Goal: Obtain resource: Download file/media

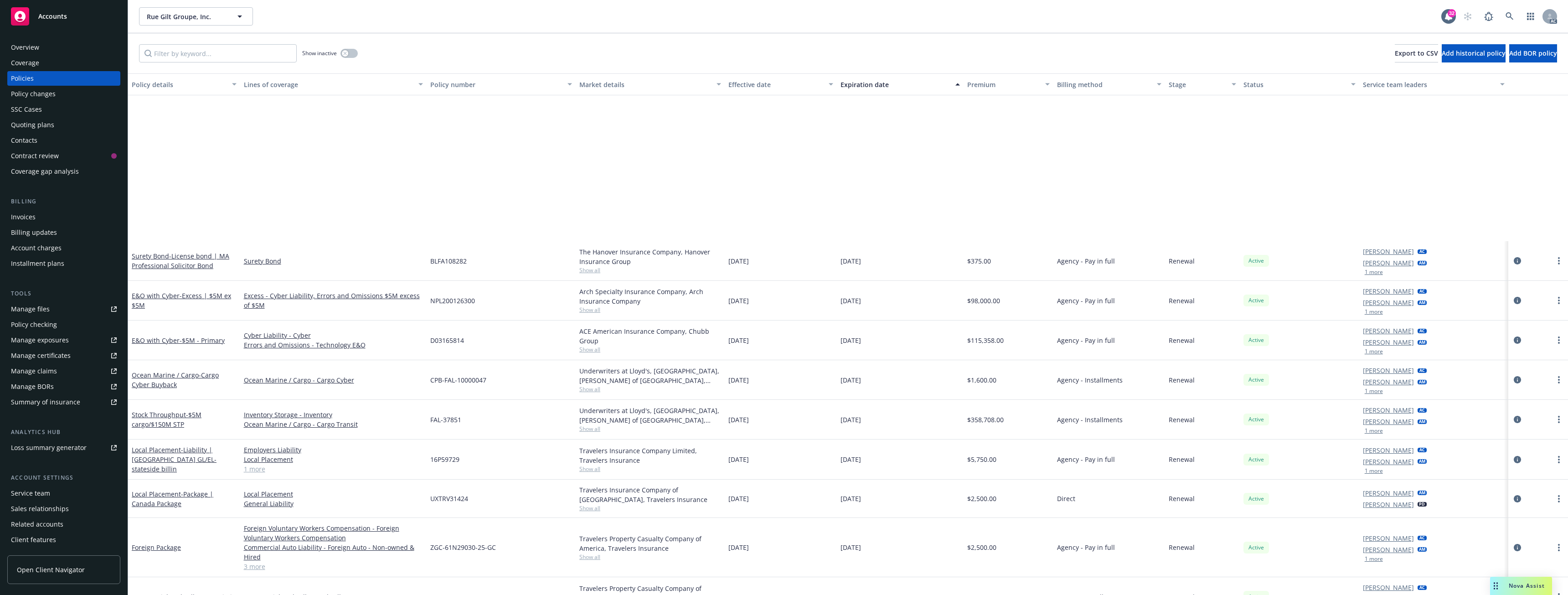
scroll to position [217, 0]
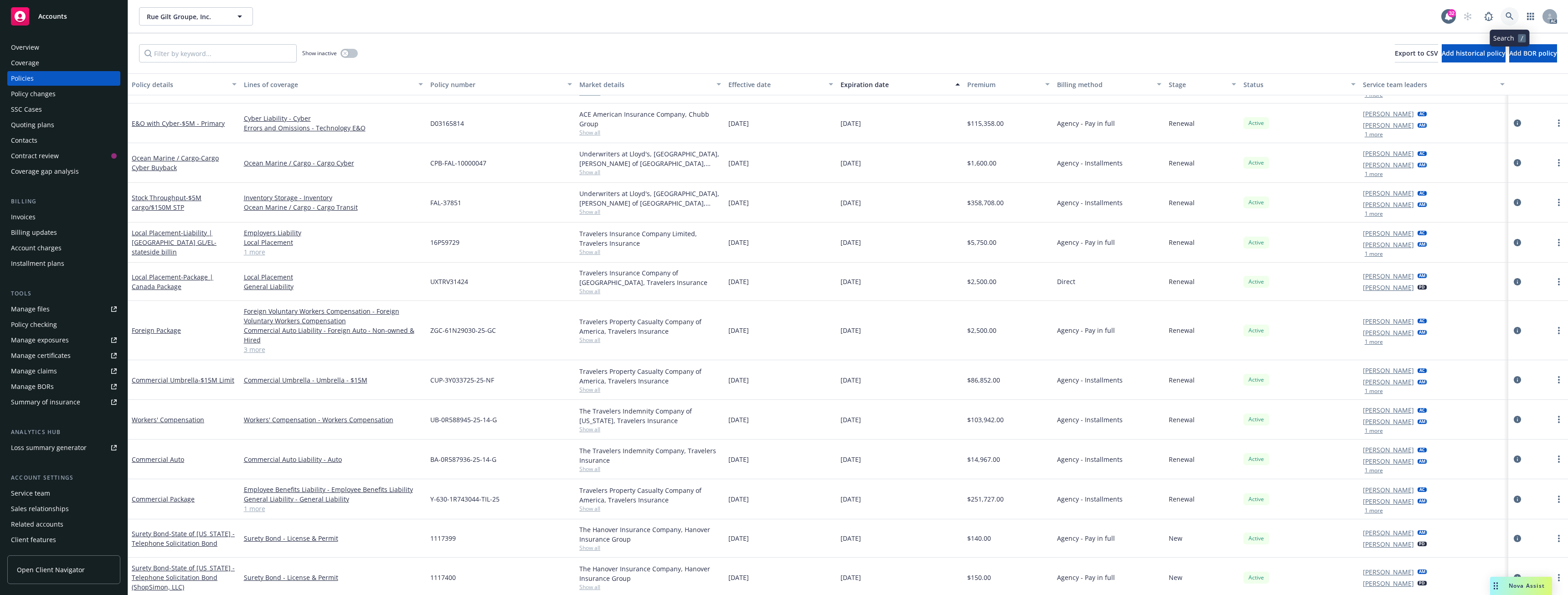
click at [1505, 16] on link at bounding box center [1510, 16] width 18 height 18
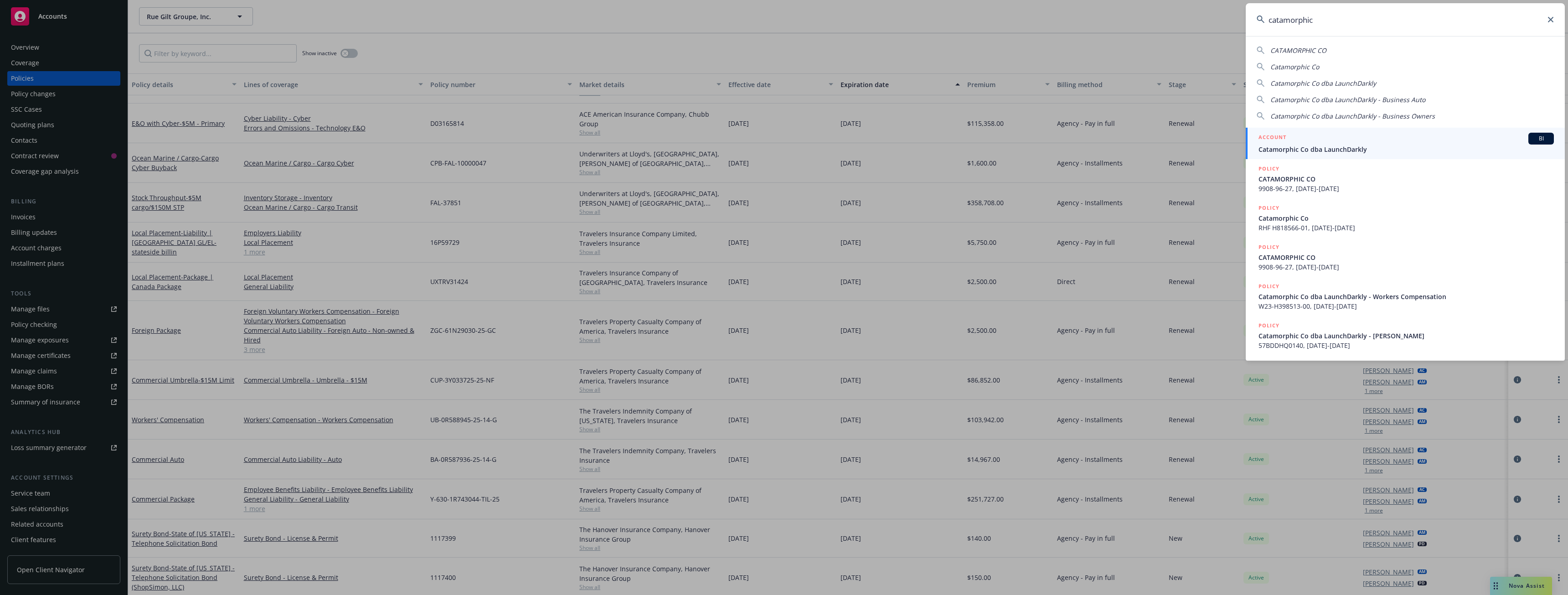
type input "catamorphic"
click at [1329, 137] on div "ACCOUNT BI" at bounding box center [1406, 138] width 295 height 12
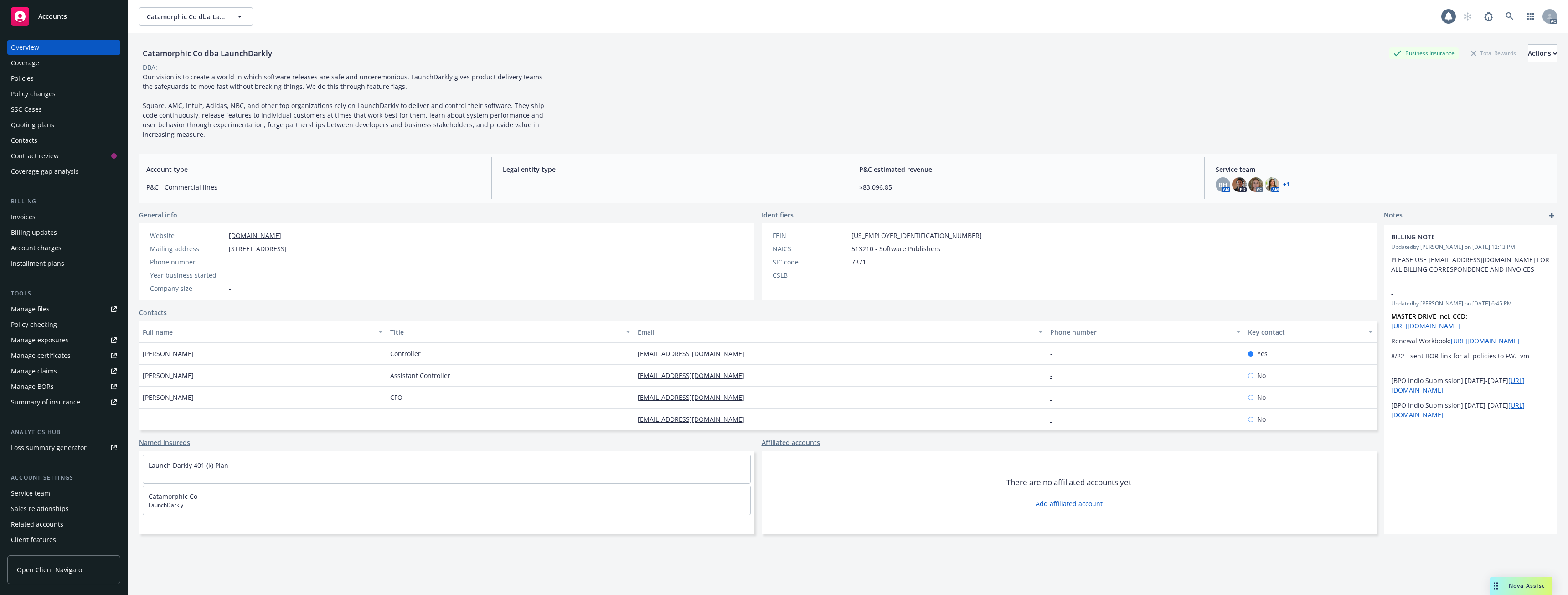
click at [61, 74] on div "Policies" at bounding box center [64, 79] width 106 height 15
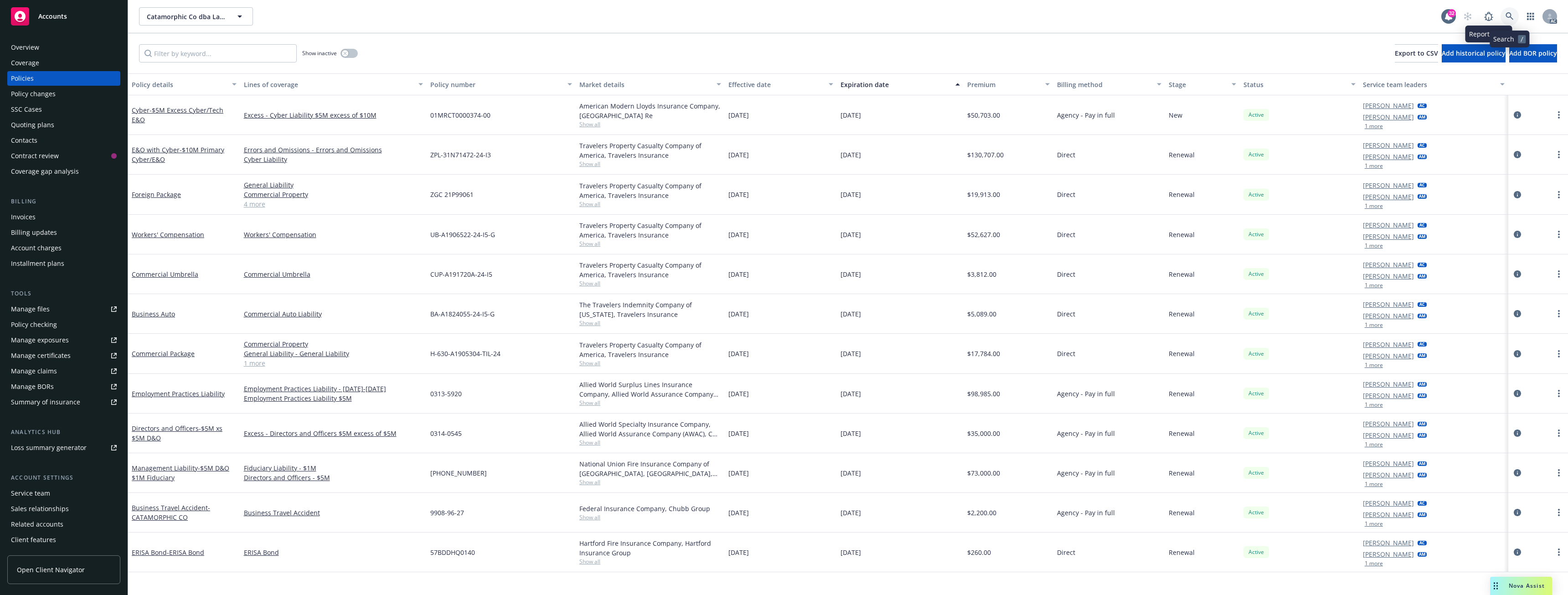
click at [1505, 13] on link at bounding box center [1510, 16] width 18 height 18
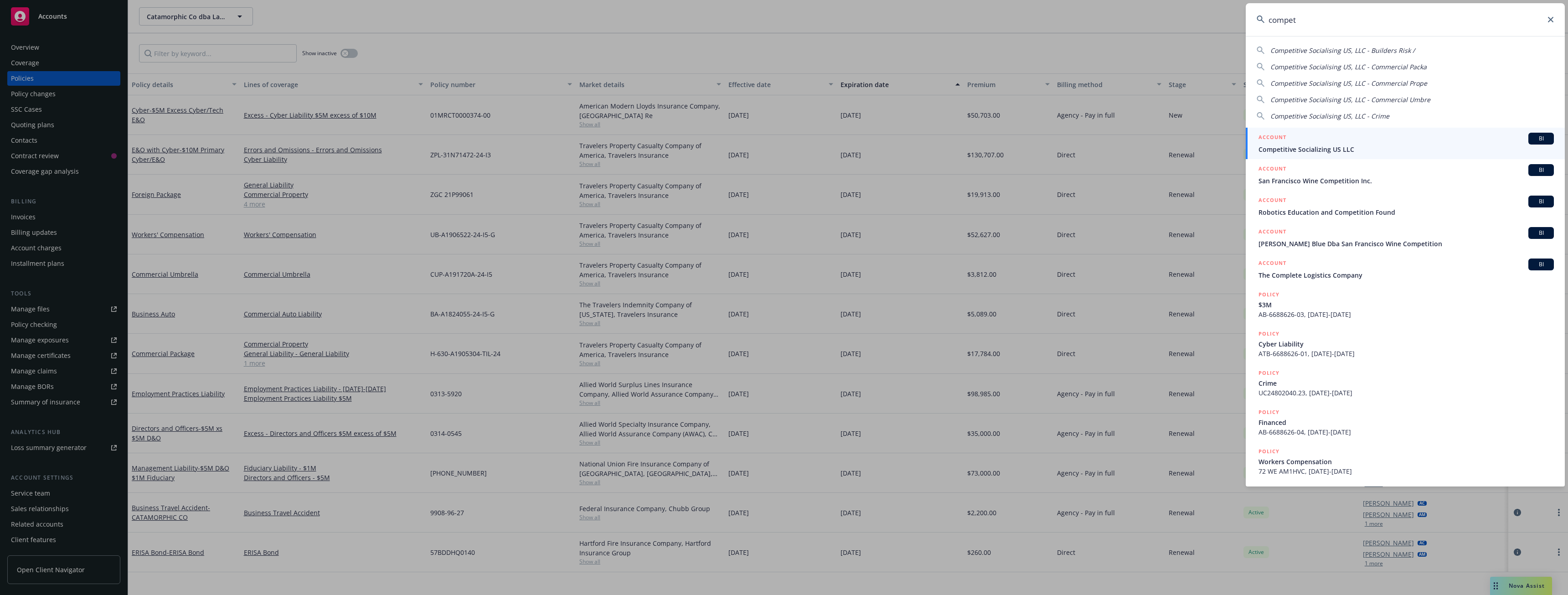
type input "compet"
click at [1386, 140] on div "ACCOUNT BI" at bounding box center [1406, 138] width 295 height 12
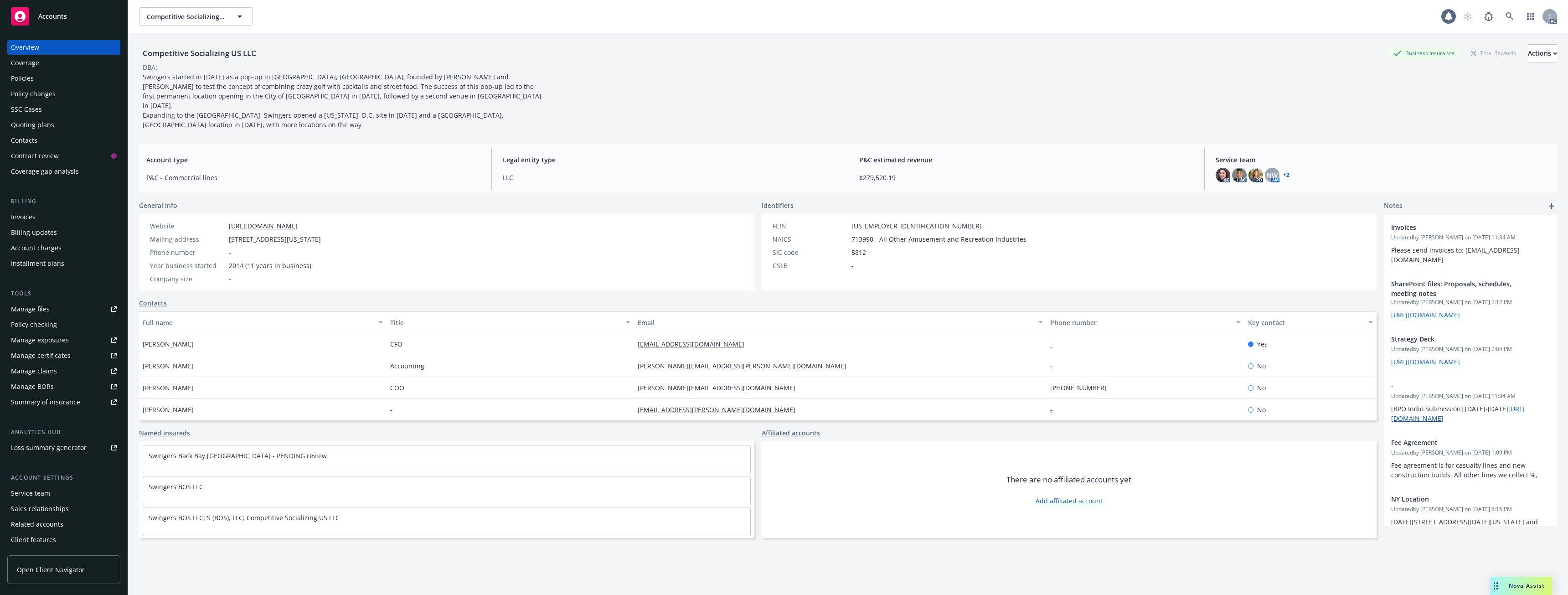
click at [35, 79] on div "Policies" at bounding box center [64, 79] width 106 height 15
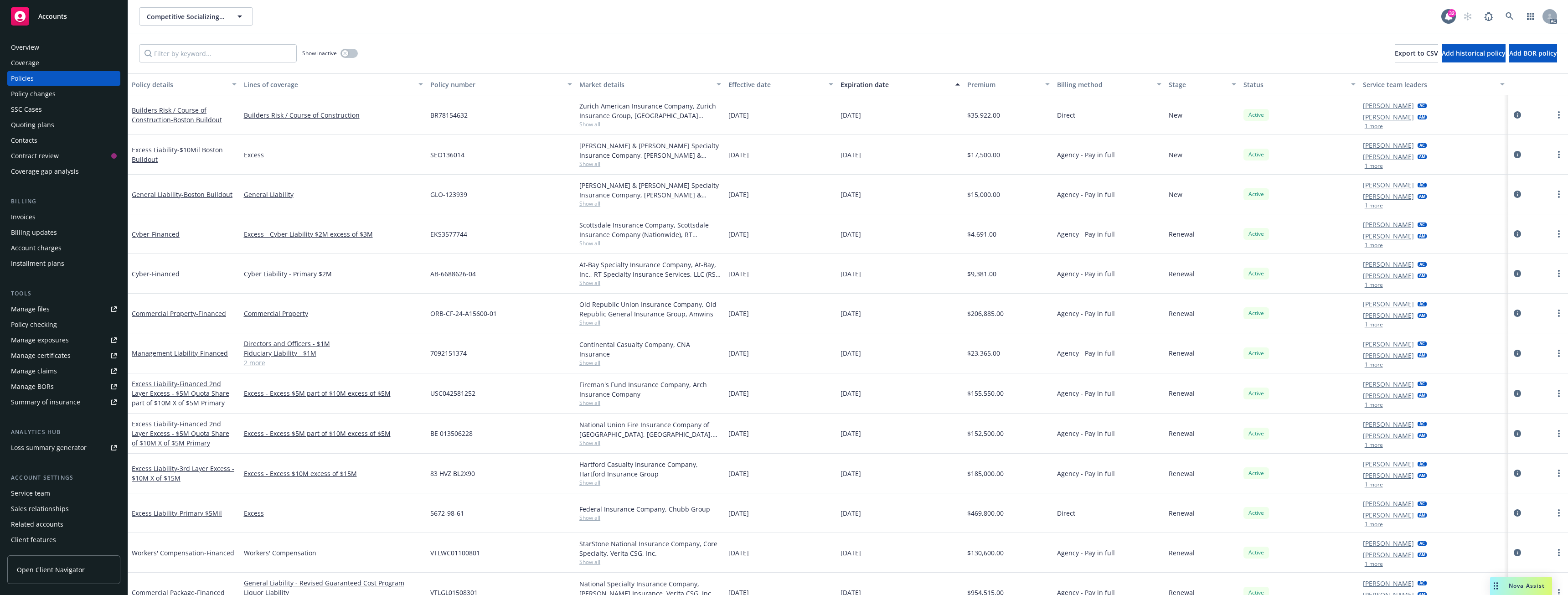
scroll to position [18, 0]
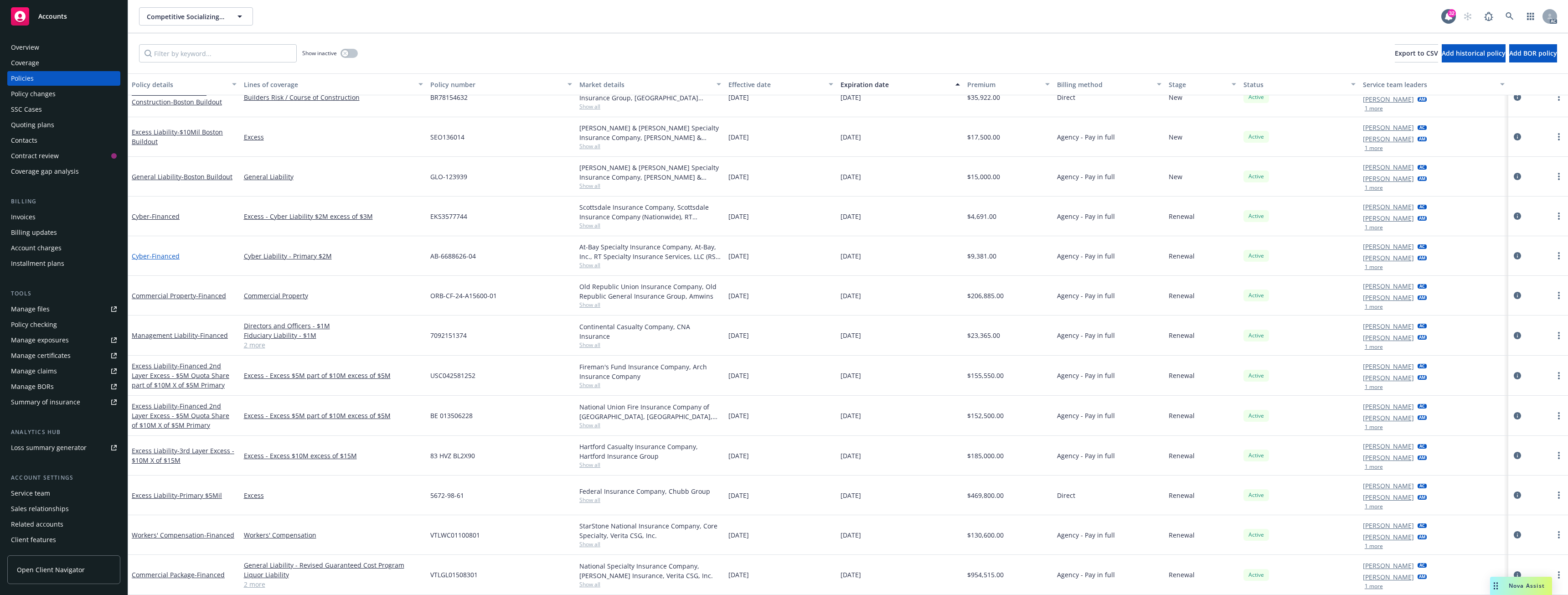
click at [159, 254] on span "- Financed" at bounding box center [164, 256] width 30 height 9
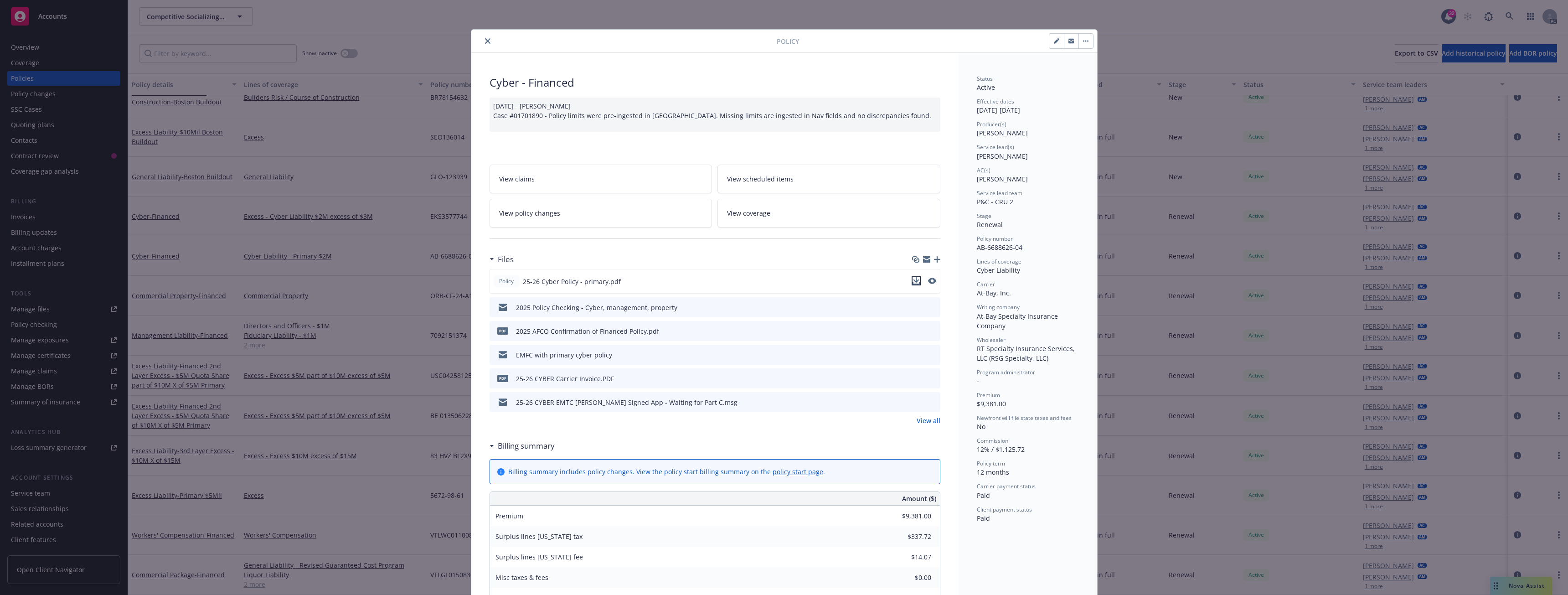
click at [914, 280] on icon "download file" at bounding box center [916, 281] width 7 height 7
click at [485, 39] on icon "close" at bounding box center [488, 41] width 5 height 5
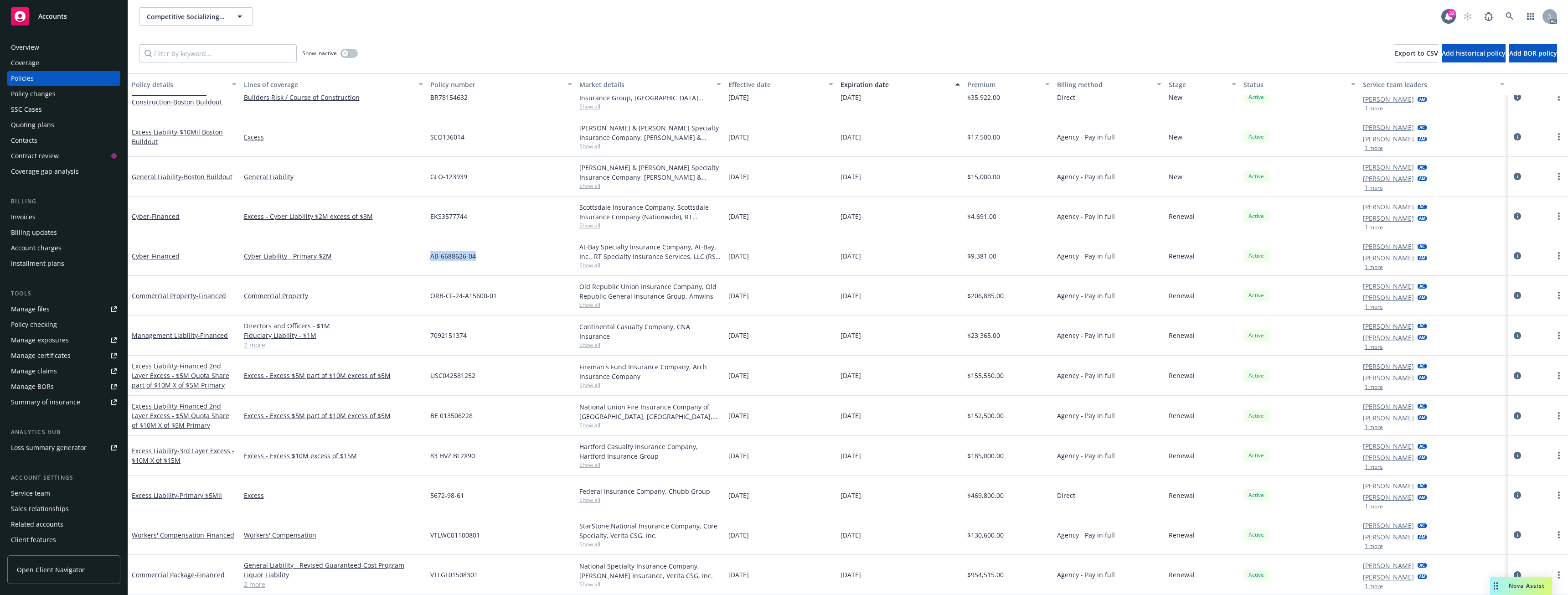
drag, startPoint x: 426, startPoint y: 257, endPoint x: 496, endPoint y: 259, distance: 70.0
click at [496, 259] on div "AB-6688626-04" at bounding box center [501, 256] width 149 height 40
copy span "AB-6688626-04"
